Goal: Use online tool/utility: Utilize a website feature to perform a specific function

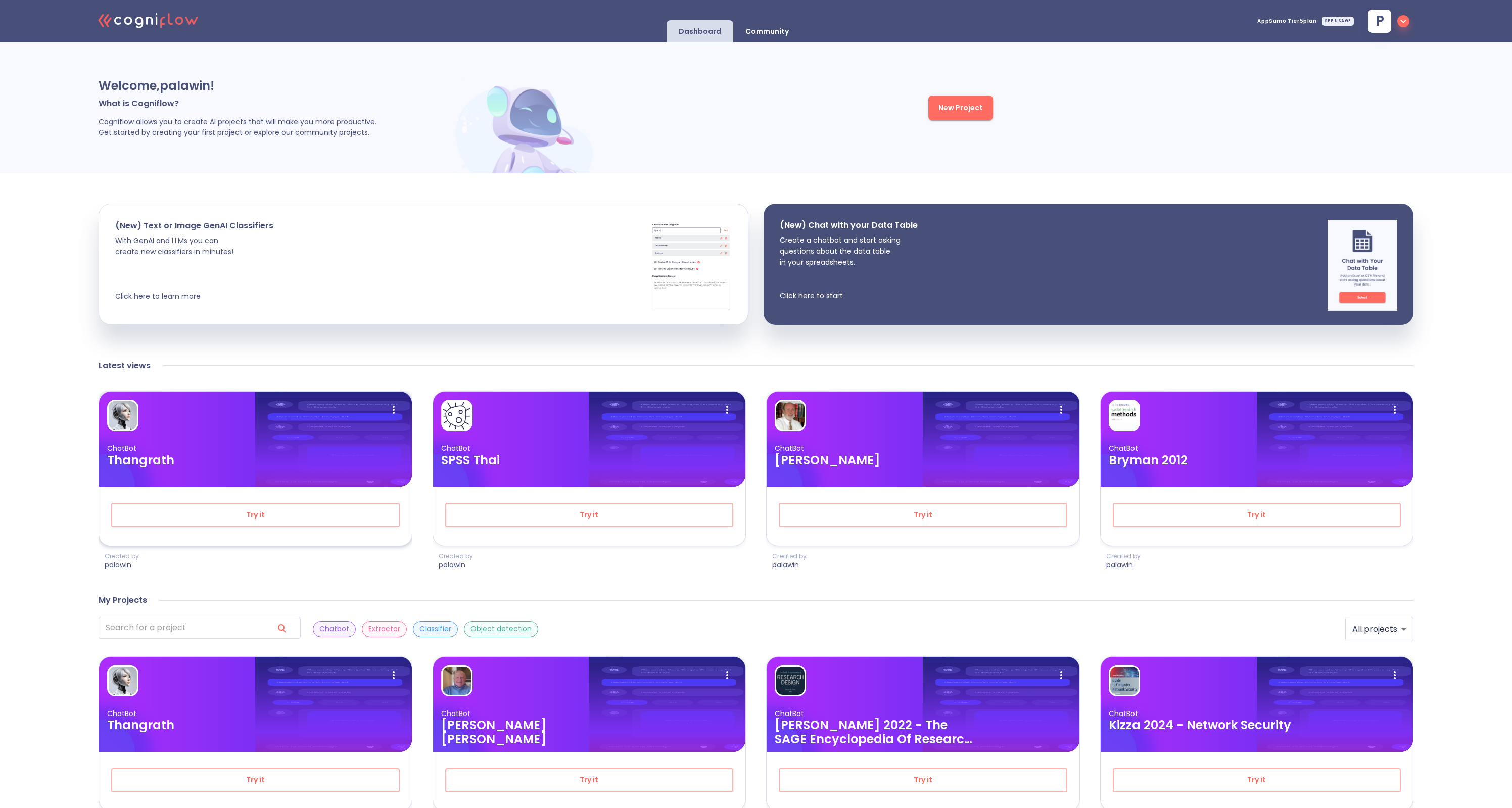
click at [295, 472] on div at bounding box center [333, 438] width 156 height 95
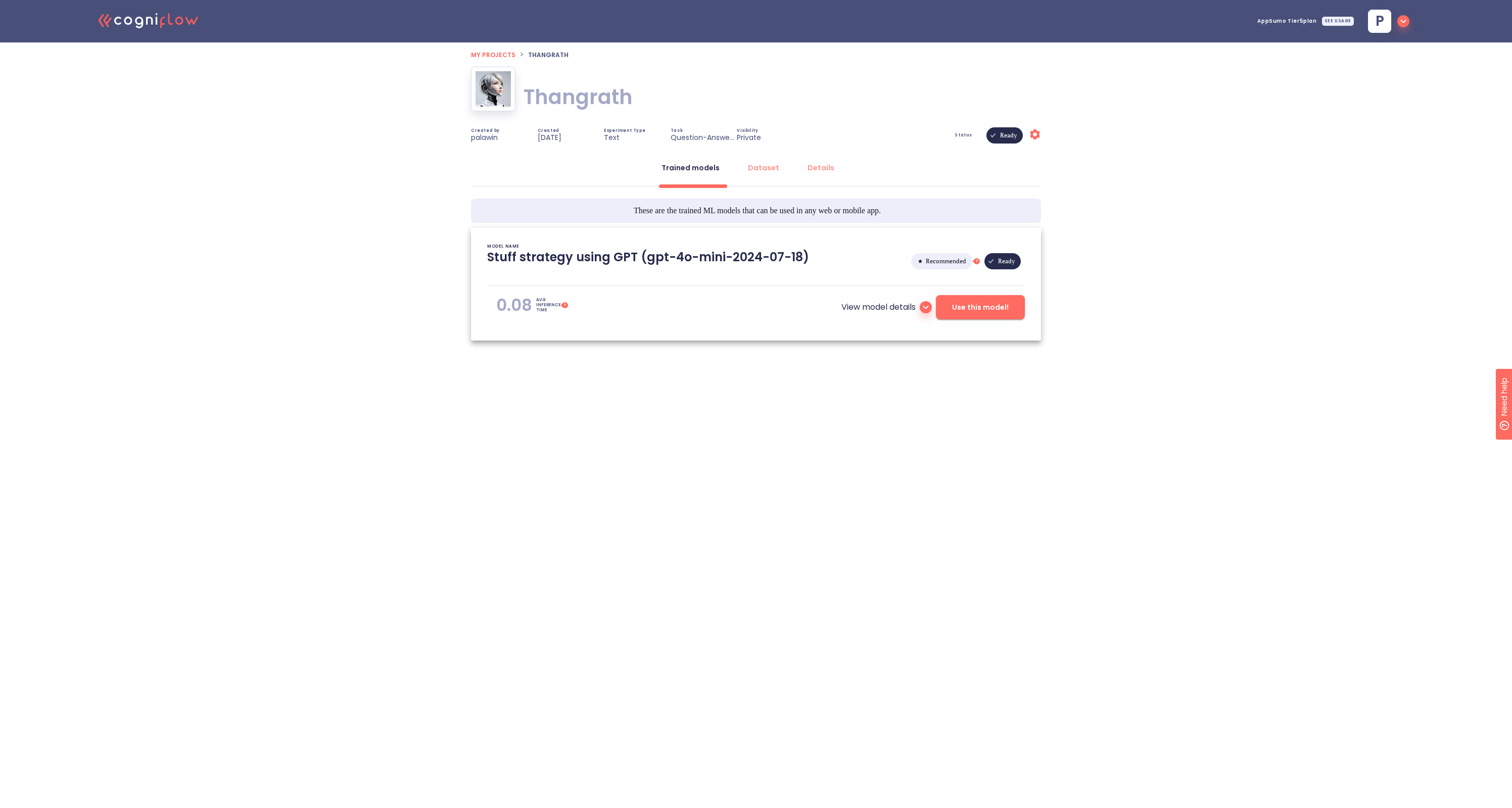
type textarea "[2025/09/02 16:45:38]- Starting with download required files from shared storag…"
click at [960, 298] on button "Use this model!" at bounding box center [980, 307] width 89 height 24
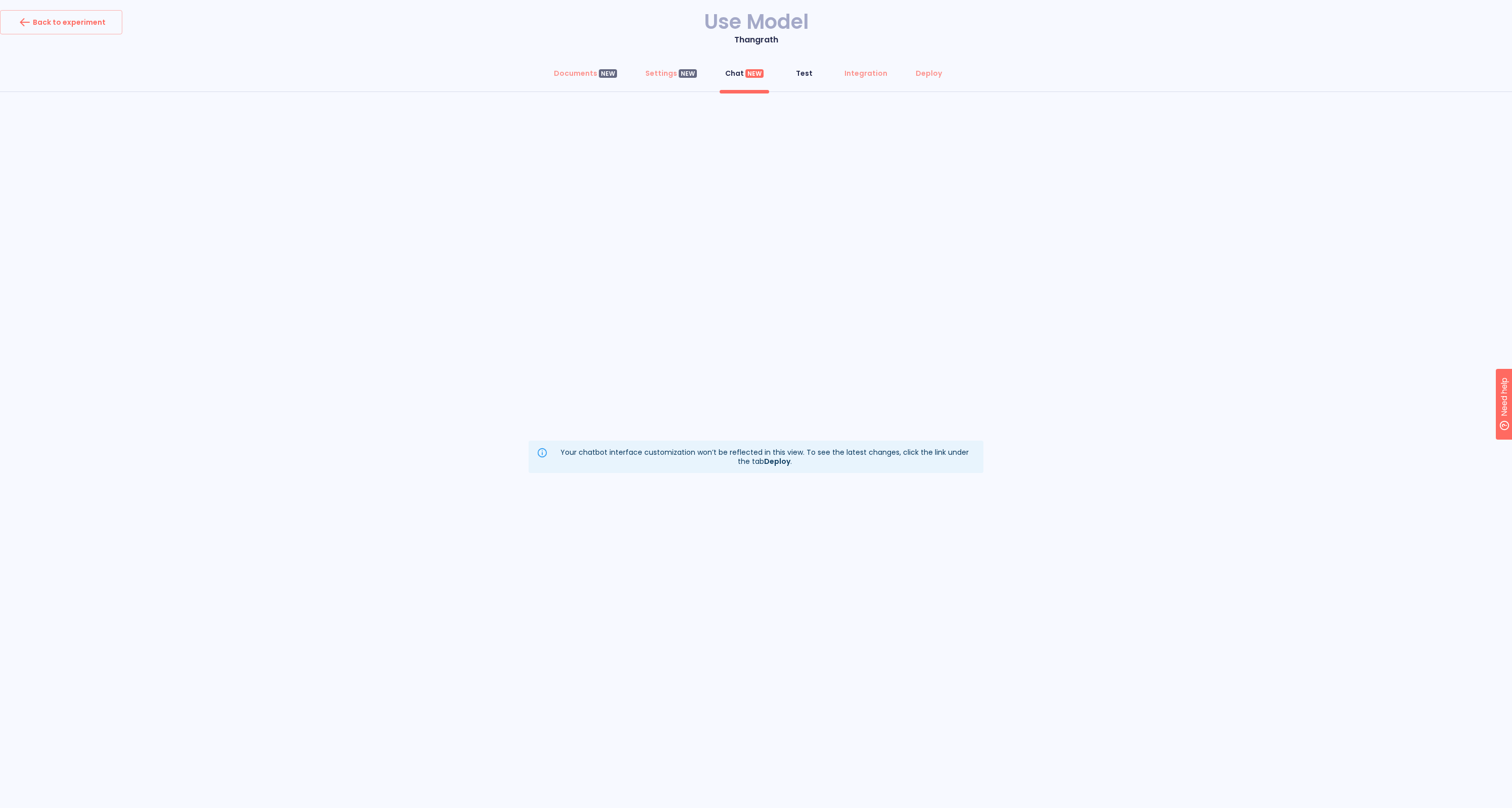
click at [809, 74] on div "Test" at bounding box center [804, 73] width 17 height 10
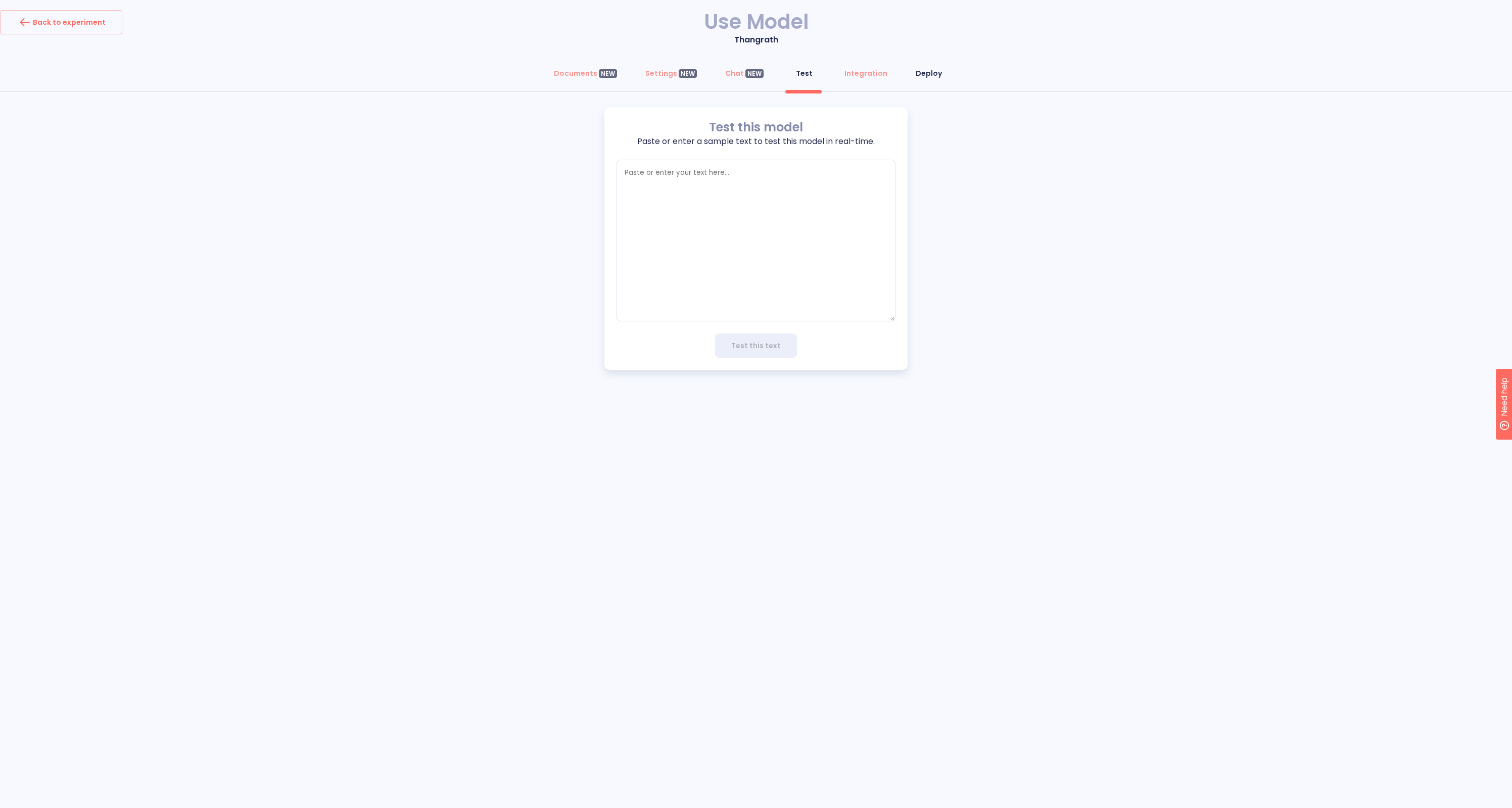
click at [933, 80] on button "Deploy" at bounding box center [929, 73] width 39 height 24
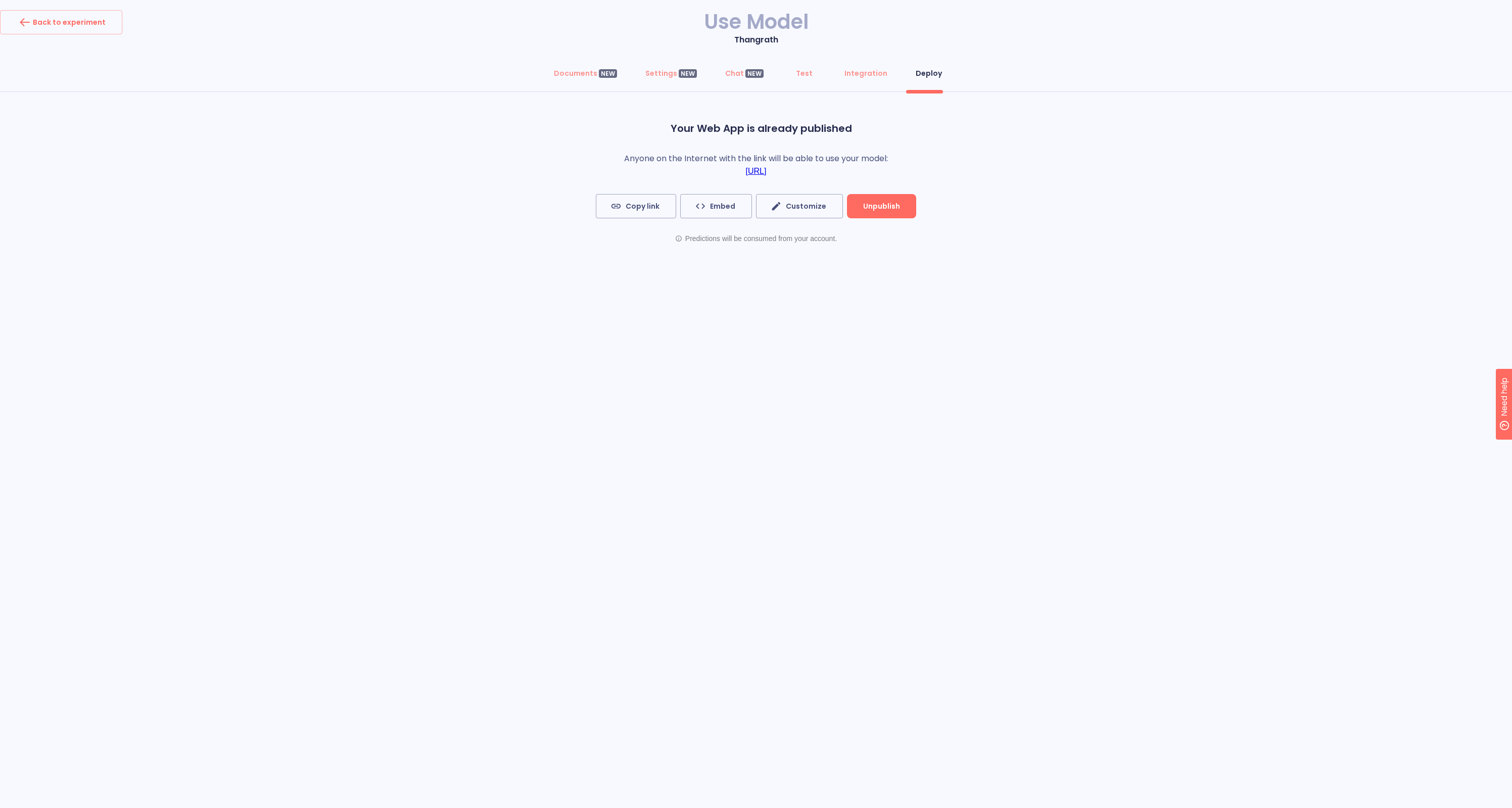
click at [767, 171] on link "https://chat.cogniflow.ai/chat?idApplication=5c62cd4a-dd87-441f-88bb-cc55bb87a1…" at bounding box center [756, 171] width 21 height 9
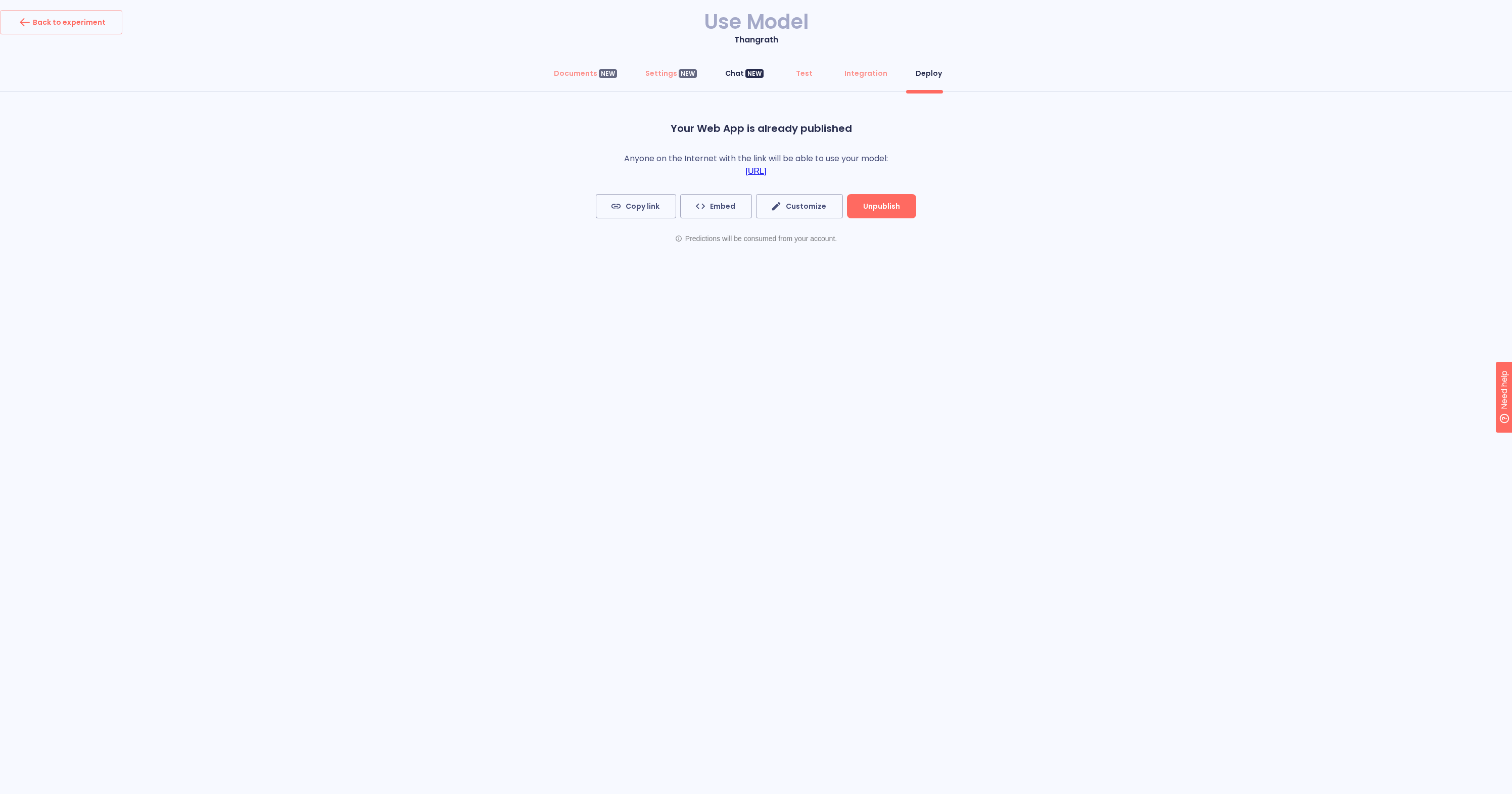
click at [728, 71] on div "Chat NEW" at bounding box center [744, 73] width 39 height 10
